Goal: Communication & Community: Answer question/provide support

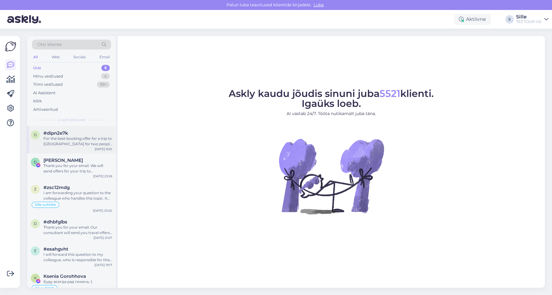
click at [61, 138] on div "For the best booking offer for a trip to [GEOGRAPHIC_DATA] for two people start…" at bounding box center [77, 141] width 69 height 11
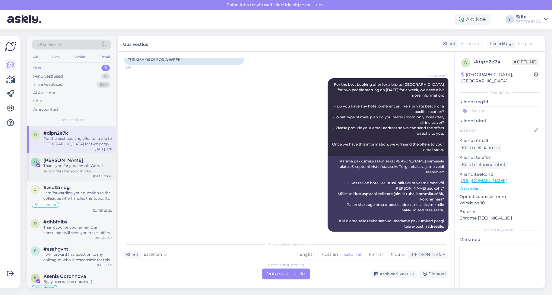
click at [78, 171] on div "Thank you for your email. We will send offers for your trip to [GEOGRAPHIC_DATA…" at bounding box center [77, 168] width 69 height 11
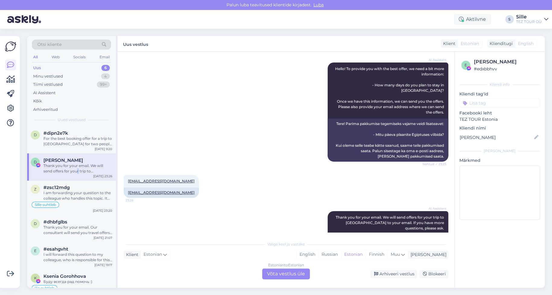
scroll to position [77, 0]
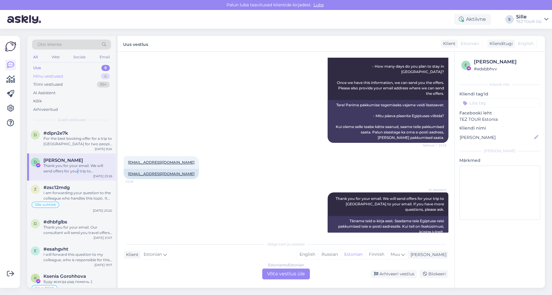
drag, startPoint x: 50, startPoint y: 75, endPoint x: 54, endPoint y: 79, distance: 5.1
click at [50, 75] on div "Minu vestlused" at bounding box center [48, 76] width 30 height 6
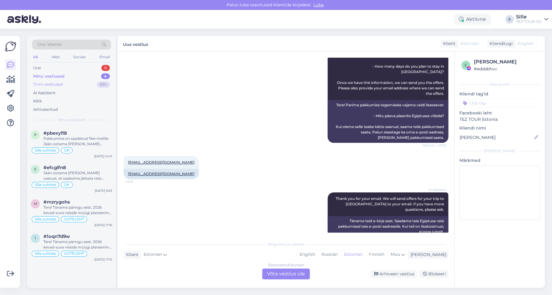
click at [45, 83] on div "Tiimi vestlused" at bounding box center [48, 84] width 30 height 6
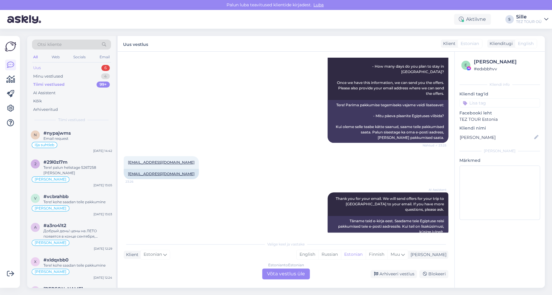
click at [52, 66] on div "Uus 6" at bounding box center [71, 68] width 79 height 8
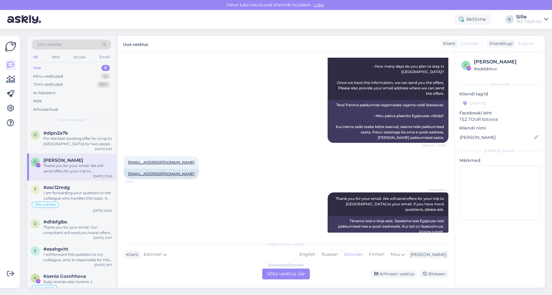
click at [49, 66] on div "Uus 6" at bounding box center [71, 68] width 79 height 8
click at [62, 133] on span "#dipn2e7k" at bounding box center [55, 132] width 25 height 5
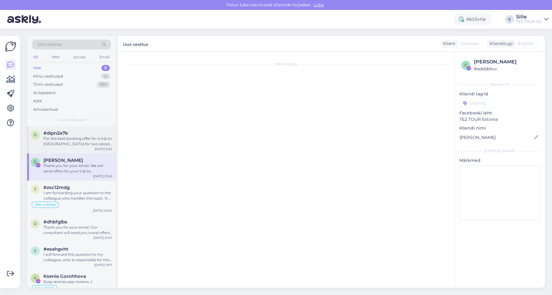
scroll to position [0, 0]
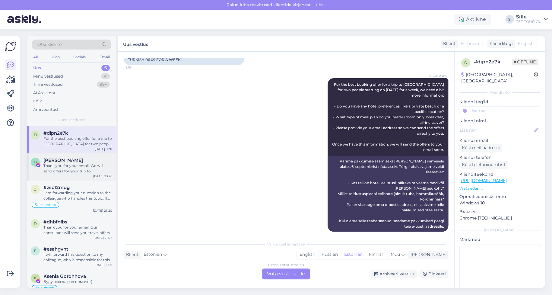
click at [69, 170] on div "Thank you for your email. We will send offers for your trip to [GEOGRAPHIC_DATA…" at bounding box center [77, 168] width 69 height 11
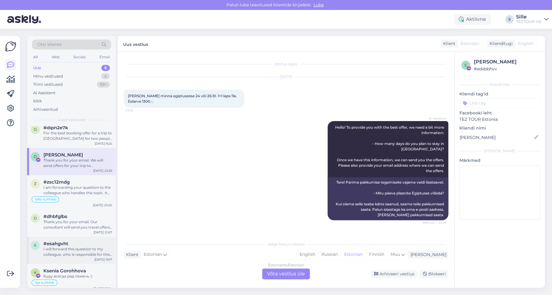
scroll to position [10, 0]
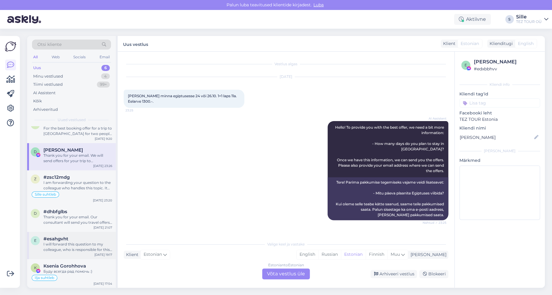
click at [78, 243] on div "I will forward this question to my colleague, who is responsible for this. The …" at bounding box center [77, 246] width 69 height 11
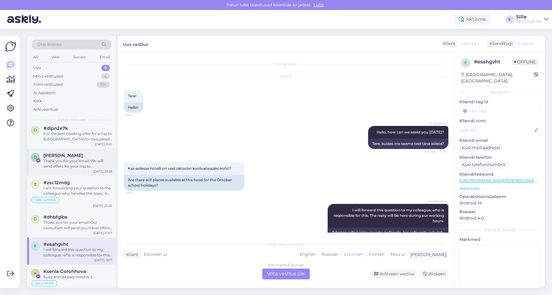
scroll to position [0, 0]
